Goal: Find specific page/section: Find specific page/section

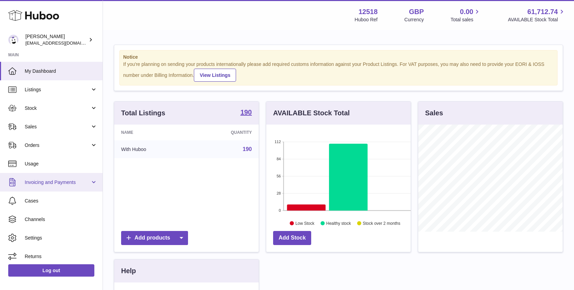
scroll to position [107, 144]
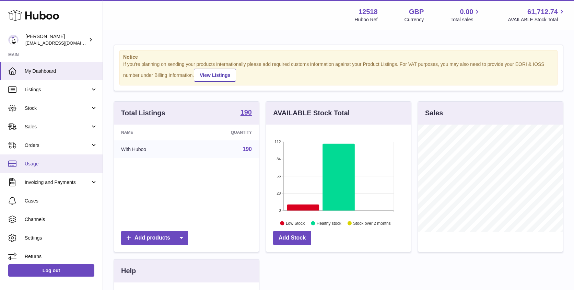
click at [35, 164] on span "Usage" at bounding box center [61, 164] width 73 height 7
click at [33, 162] on span "Usage" at bounding box center [61, 164] width 73 height 7
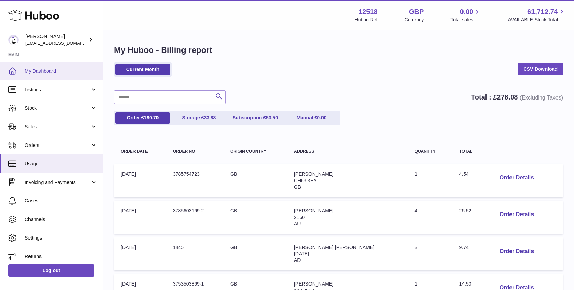
click at [44, 70] on span "My Dashboard" at bounding box center [61, 71] width 73 height 7
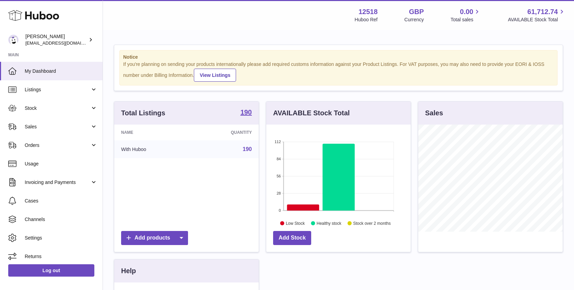
scroll to position [107, 144]
